Goal: Task Accomplishment & Management: Use online tool/utility

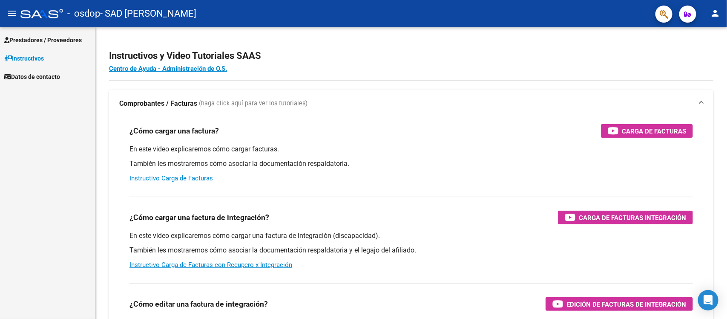
click at [56, 42] on span "Prestadores / Proveedores" at bounding box center [43, 39] width 78 height 9
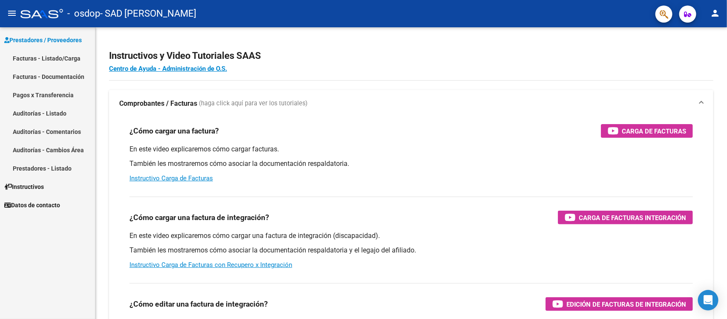
click at [78, 75] on link "Facturas - Documentación" at bounding box center [47, 76] width 95 height 18
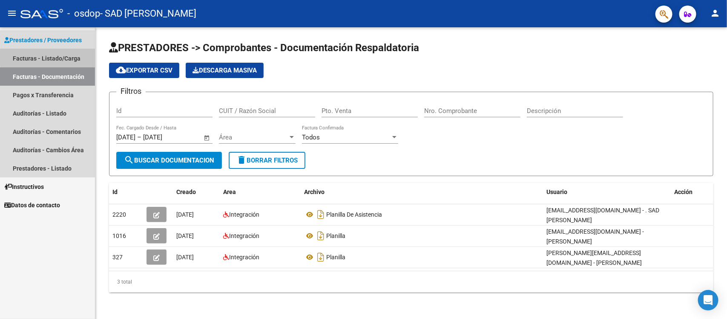
click at [79, 58] on link "Facturas - Listado/Carga" at bounding box center [47, 58] width 95 height 18
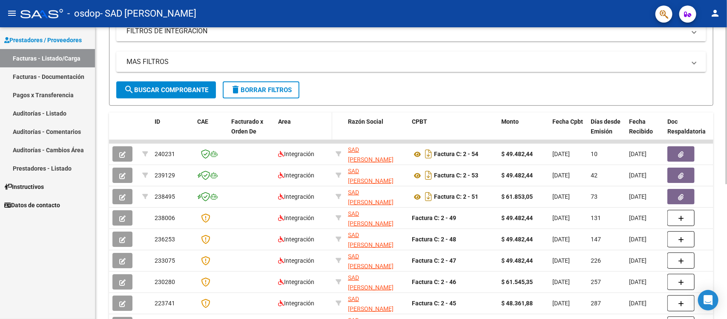
scroll to position [213, 0]
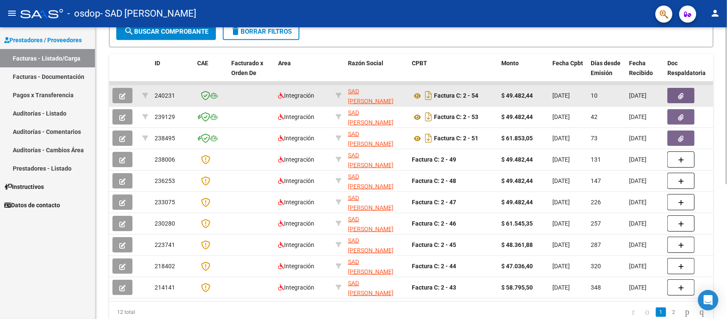
click at [680, 93] on icon "button" at bounding box center [682, 96] width 6 height 6
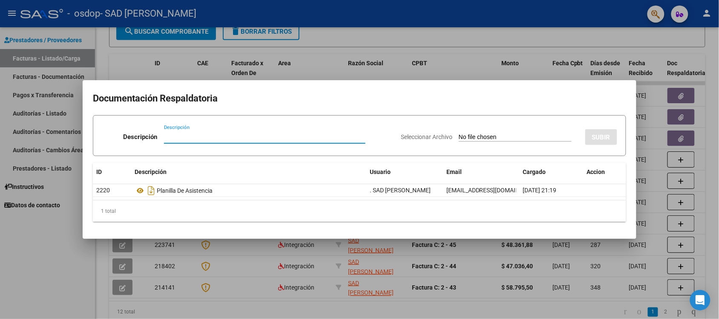
click at [286, 141] on div "Descripción" at bounding box center [265, 136] width 202 height 13
click at [253, 136] on input "Descripción" at bounding box center [265, 137] width 202 height 8
type input "P"
type input "Informe semestral"
click at [505, 138] on input "Seleccionar Archivo" at bounding box center [515, 137] width 113 height 8
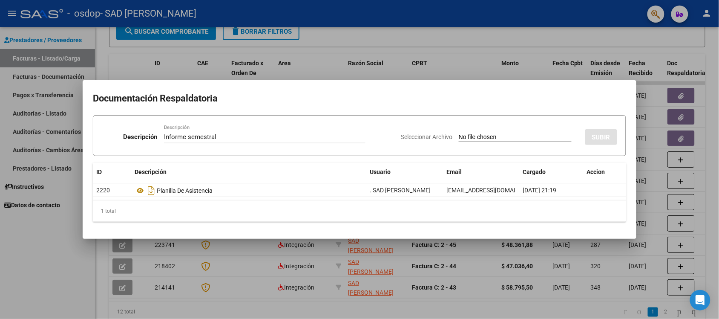
click at [504, 135] on input "Seleccionar Archivo" at bounding box center [515, 137] width 113 height 8
type input "C:\fakepath\Informe de evolucion [DATE].pdf"
click at [596, 137] on span "SUBIR" at bounding box center [601, 137] width 18 height 8
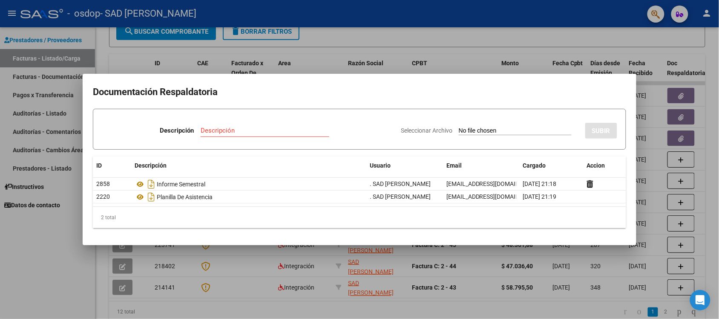
click at [37, 226] on div at bounding box center [359, 159] width 719 height 319
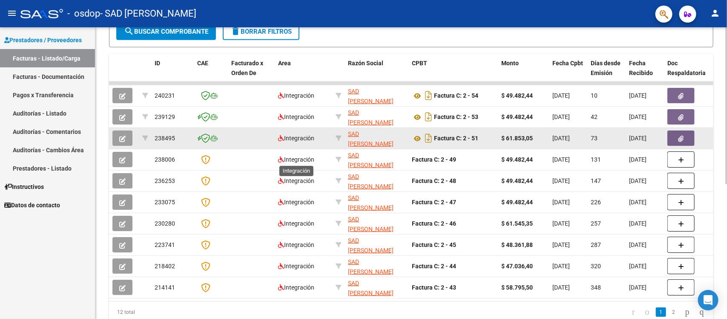
scroll to position [160, 0]
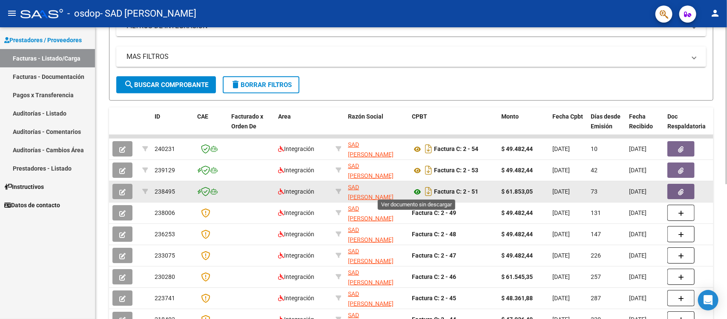
click at [413, 189] on icon at bounding box center [417, 192] width 11 height 10
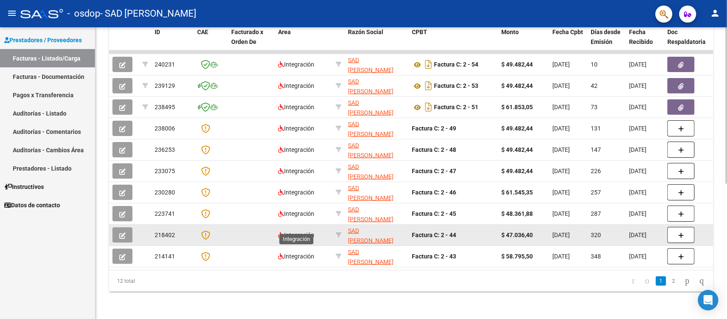
scroll to position [198, 0]
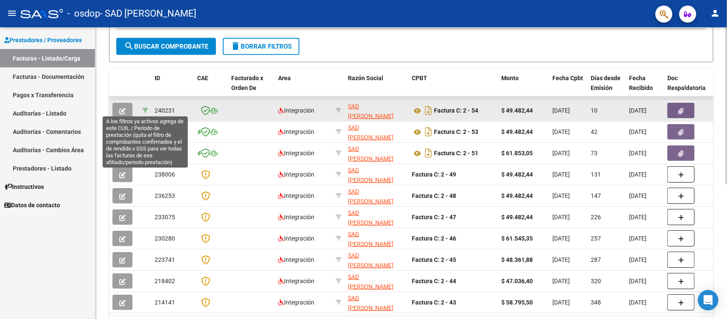
click at [144, 108] on icon at bounding box center [145, 110] width 6 height 6
type input "202507"
type input "27549279258"
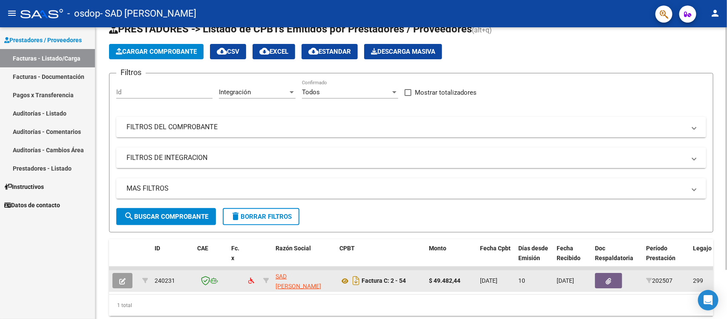
scroll to position [60, 0]
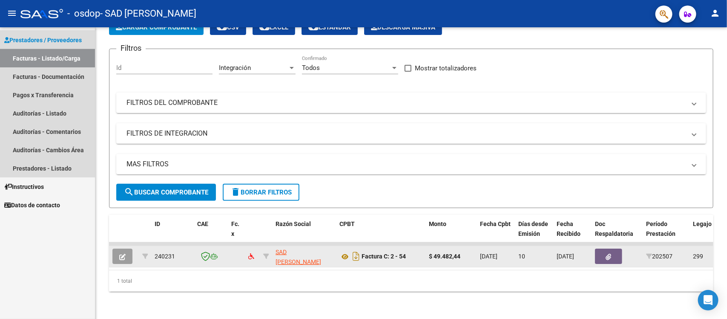
click at [69, 62] on link "Facturas - Listado/Carga" at bounding box center [47, 58] width 95 height 18
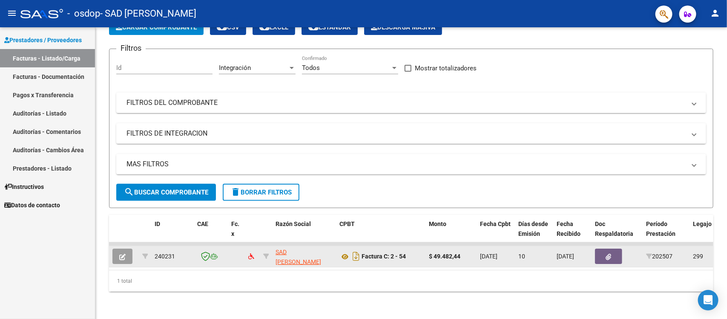
click at [60, 71] on link "Facturas - Documentación" at bounding box center [47, 76] width 95 height 18
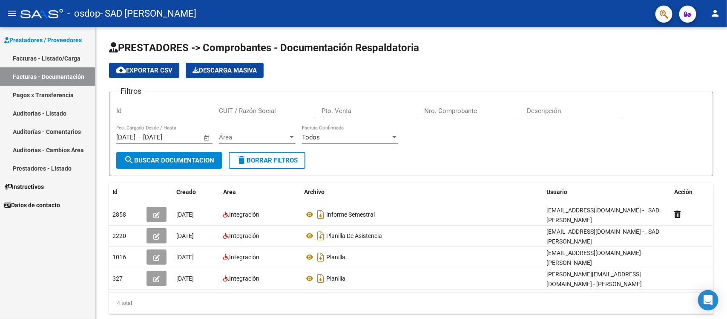
click at [62, 59] on link "Facturas - Listado/Carga" at bounding box center [47, 58] width 95 height 18
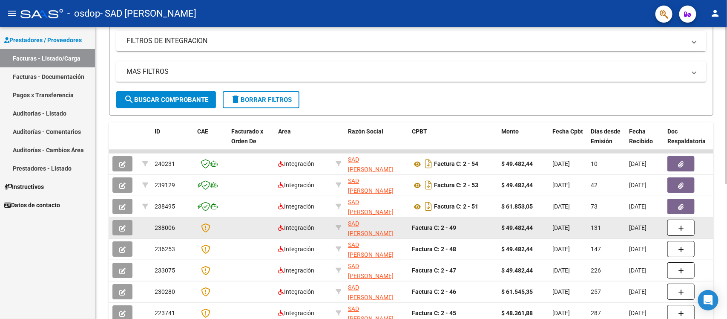
scroll to position [198, 0]
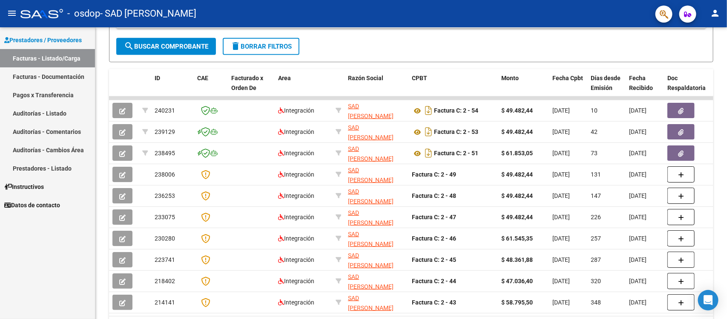
click at [61, 92] on link "Pagos x Transferencia" at bounding box center [47, 95] width 95 height 18
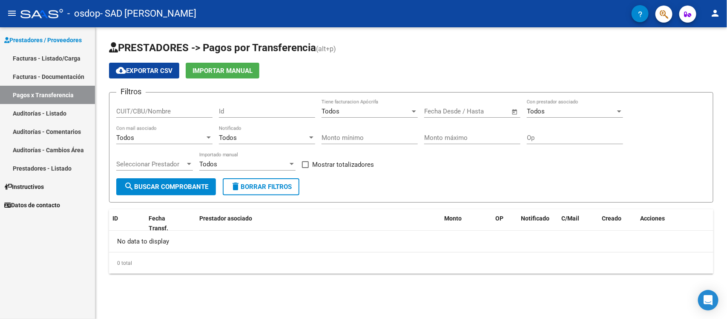
click at [31, 94] on link "Pagos x Transferencia" at bounding box center [47, 95] width 95 height 18
